Goal: Task Accomplishment & Management: Manage account settings

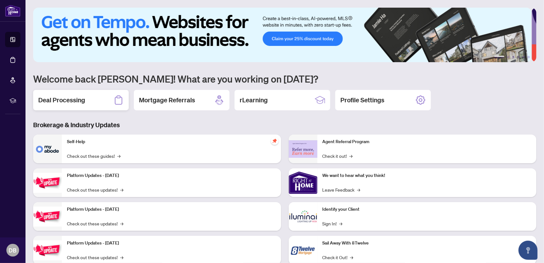
click at [85, 100] on h2 "Deal Processing" at bounding box center [61, 100] width 47 height 9
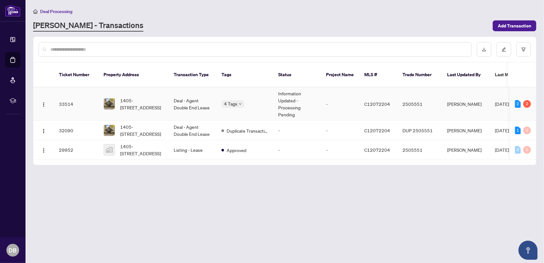
click at [285, 95] on td "Information Updated - Processing Pending" at bounding box center [297, 103] width 48 height 33
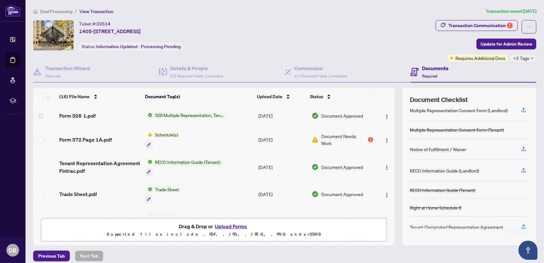
click at [111, 137] on span "Form 372 Page 1A.pdf" at bounding box center [85, 140] width 53 height 8
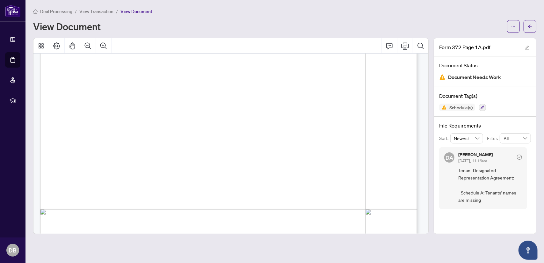
scroll to position [212, 0]
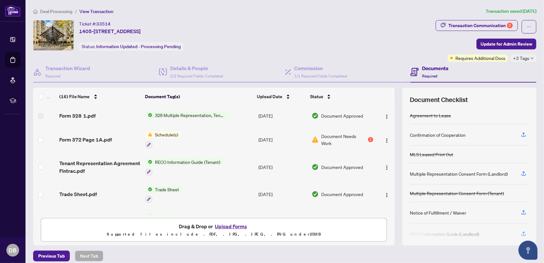
click at [236, 225] on button "Upload Forms" at bounding box center [231, 226] width 36 height 8
